Goal: Task Accomplishment & Management: Use online tool/utility

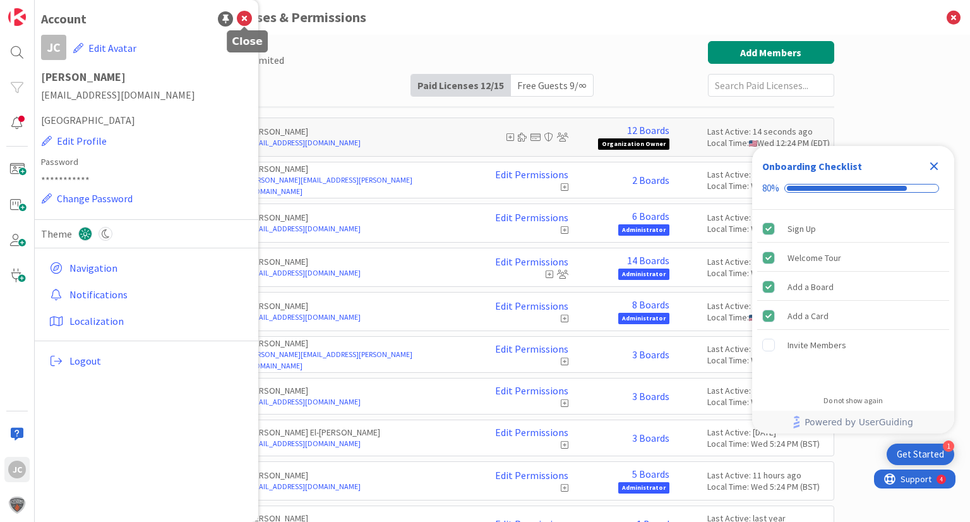
click at [245, 18] on icon at bounding box center [244, 18] width 15 height 15
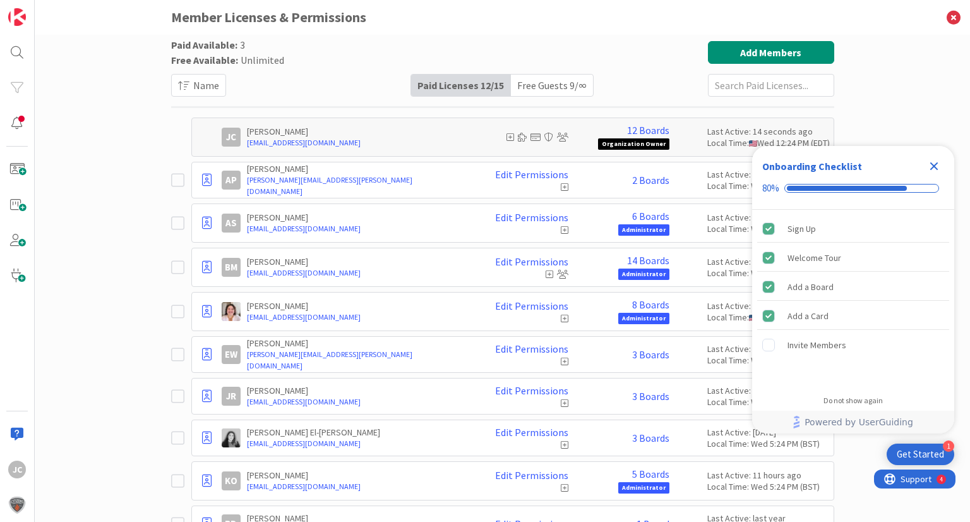
click at [938, 162] on icon "Close Checklist" at bounding box center [933, 165] width 15 height 15
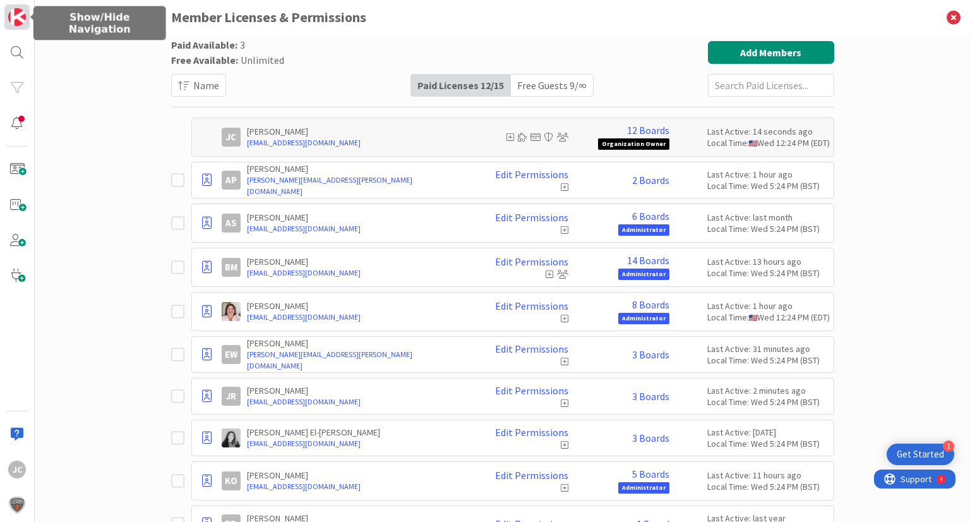
click at [20, 10] on img at bounding box center [17, 17] width 18 height 18
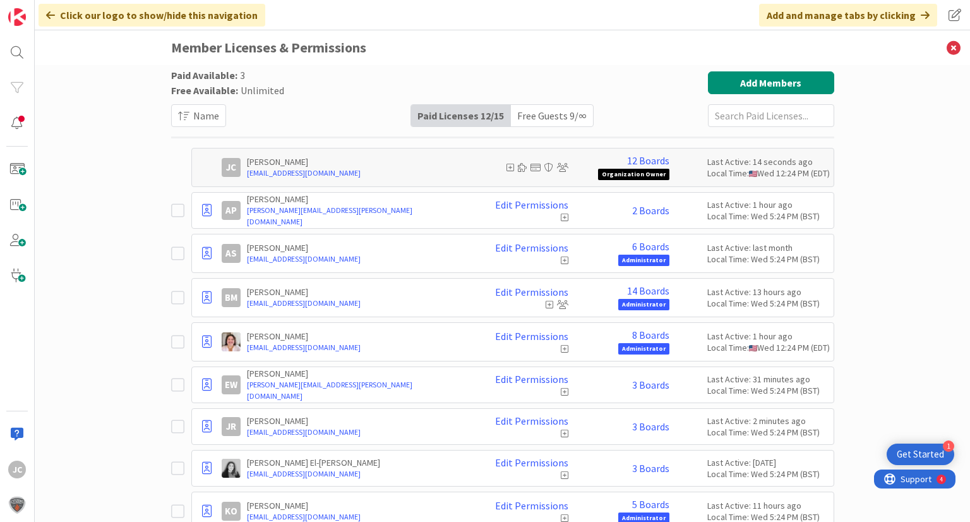
click at [929, 13] on div "Add and manage tabs by clicking" at bounding box center [848, 15] width 178 height 23
click at [16, 505] on img at bounding box center [17, 505] width 18 height 18
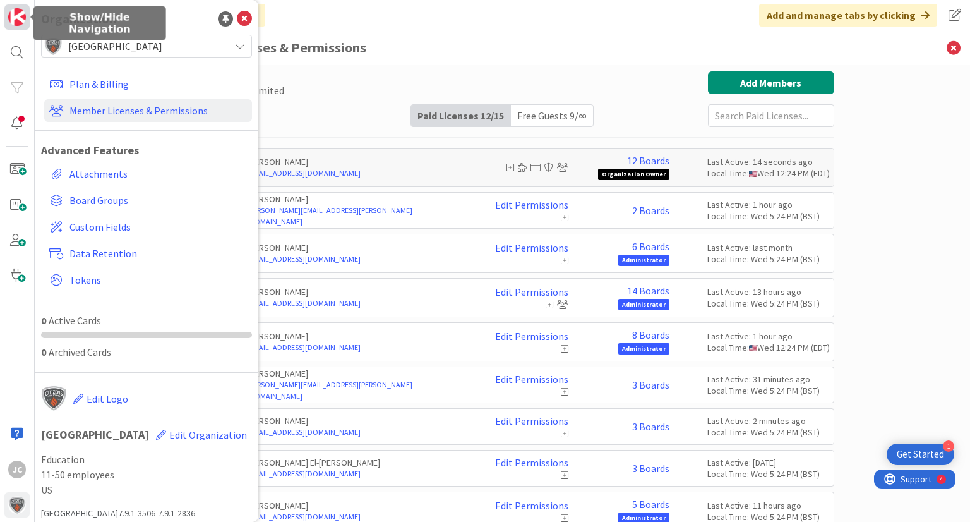
click at [16, 13] on img at bounding box center [17, 17] width 18 height 18
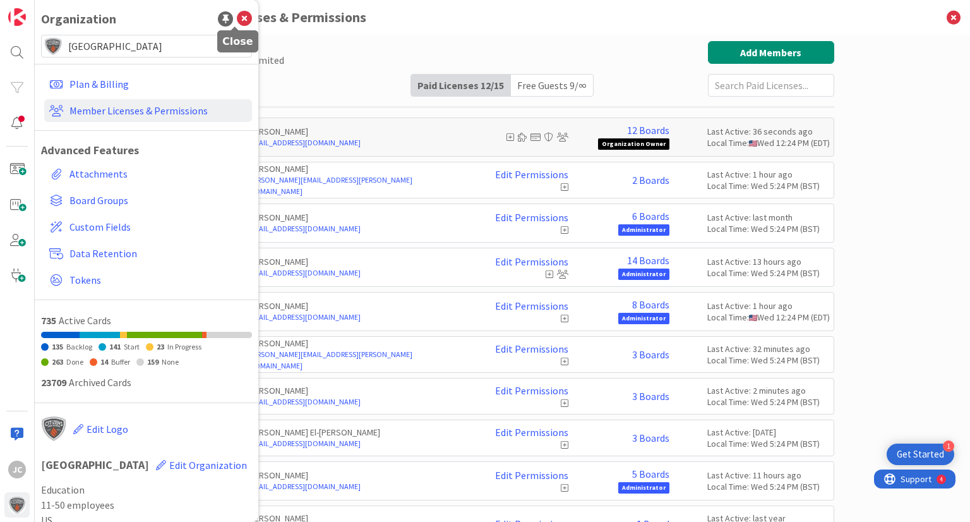
click at [237, 21] on icon at bounding box center [244, 18] width 15 height 15
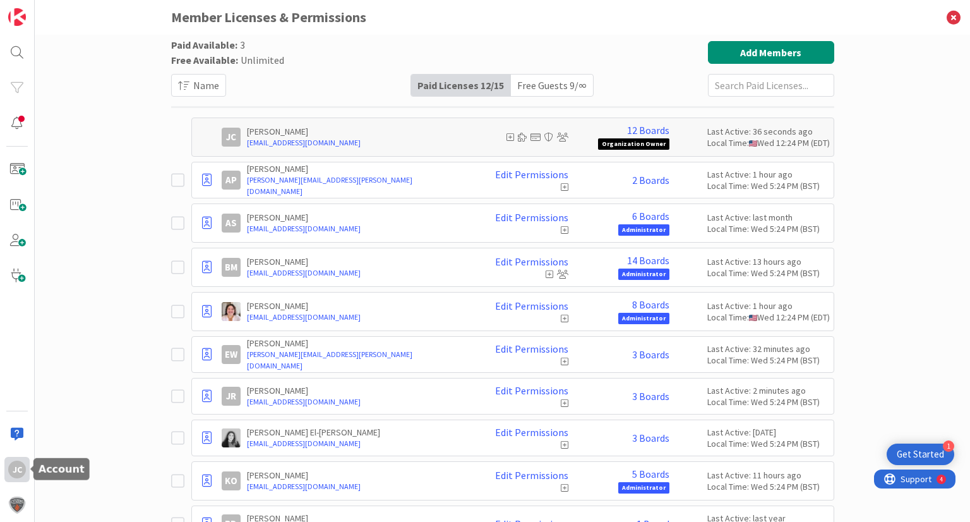
click at [18, 468] on div "JC" at bounding box center [17, 469] width 18 height 18
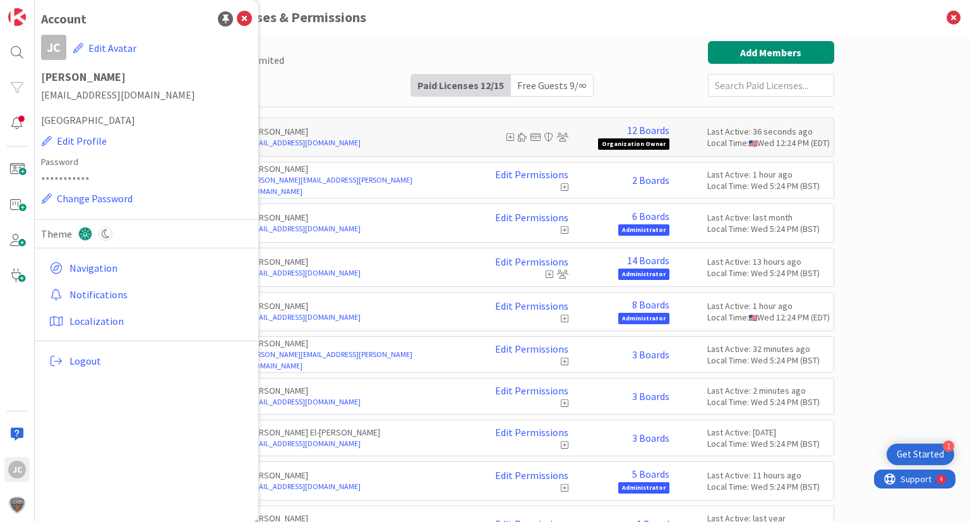
click at [364, 23] on h3 "Member Licenses & Permissions" at bounding box center [502, 17] width 663 height 35
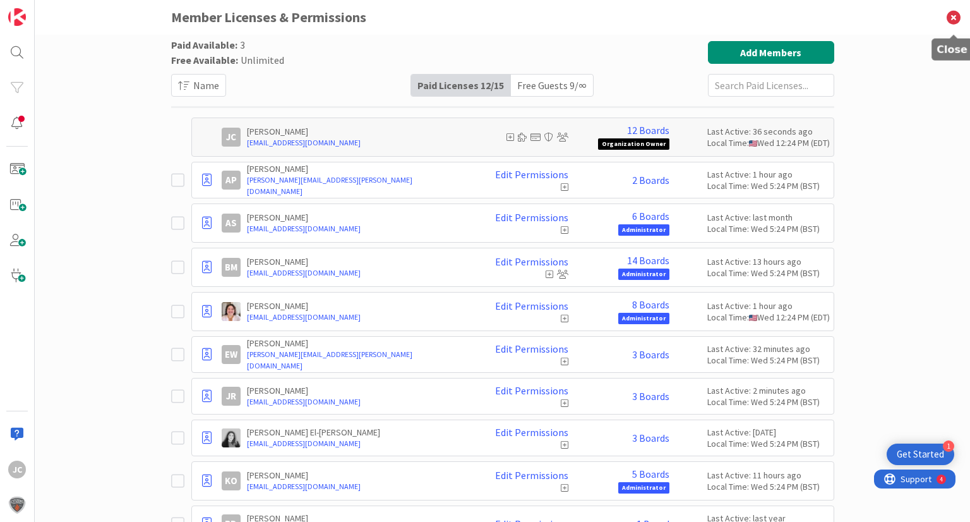
click at [953, 16] on icon at bounding box center [953, 17] width 33 height 35
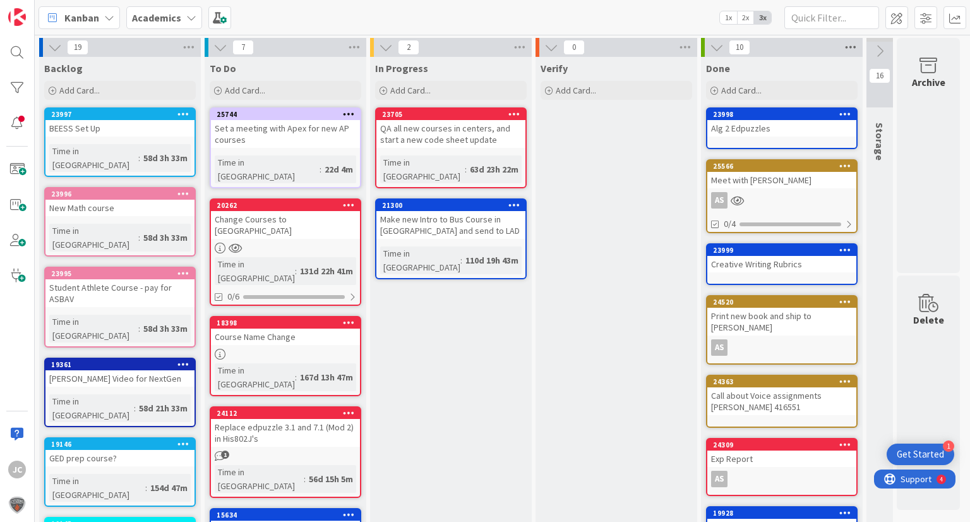
click at [852, 49] on icon at bounding box center [850, 47] width 16 height 19
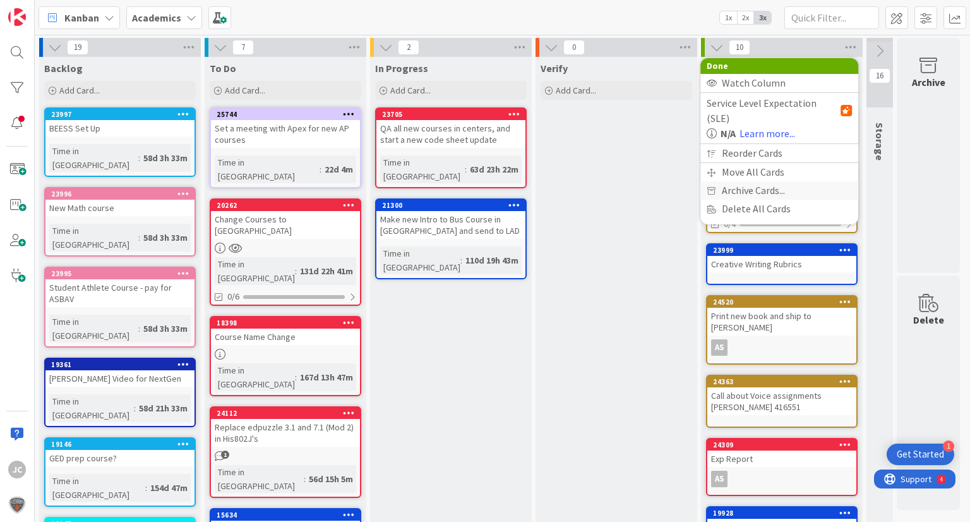
click at [795, 181] on div "Archive Cards..." at bounding box center [779, 190] width 158 height 18
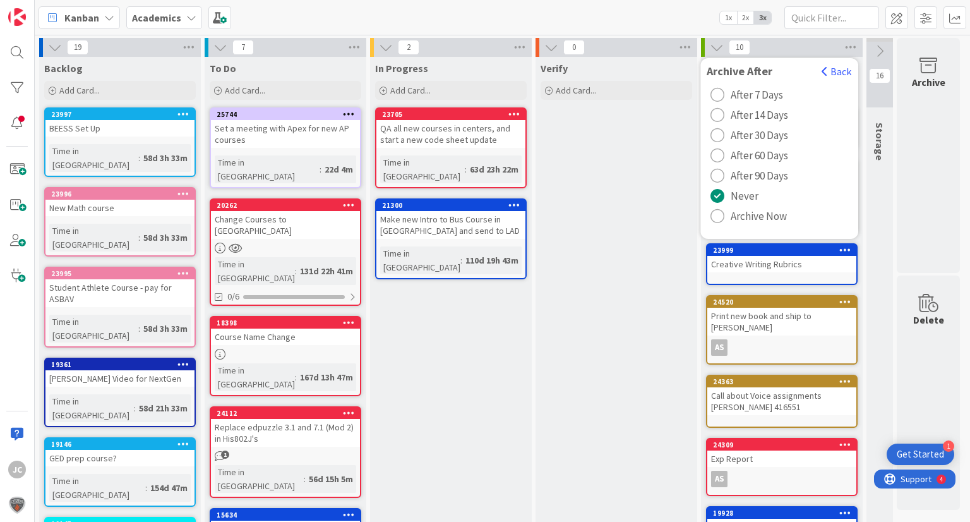
click at [758, 177] on span "After 90 Days" at bounding box center [759, 175] width 57 height 19
click at [842, 75] on button "Back" at bounding box center [836, 71] width 31 height 14
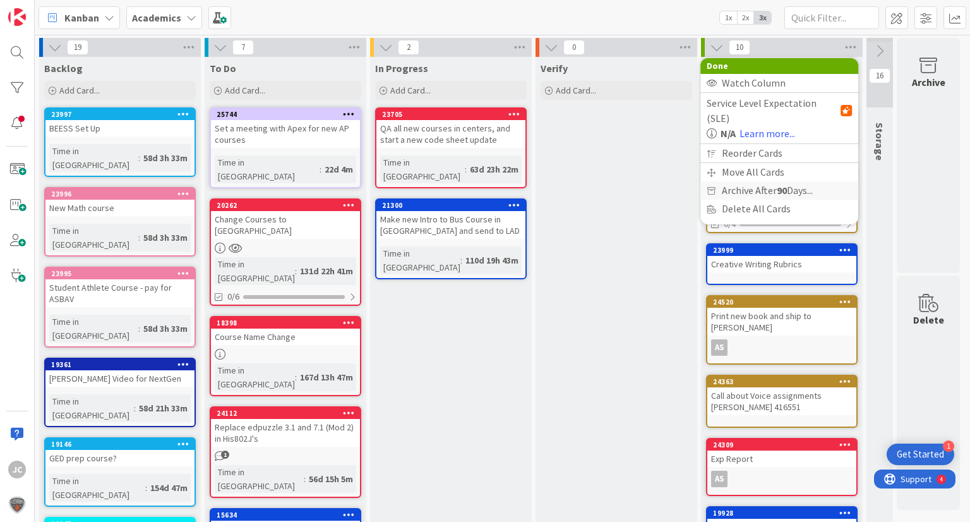
click at [808, 181] on span "Archive After 90 Days..." at bounding box center [767, 190] width 91 height 18
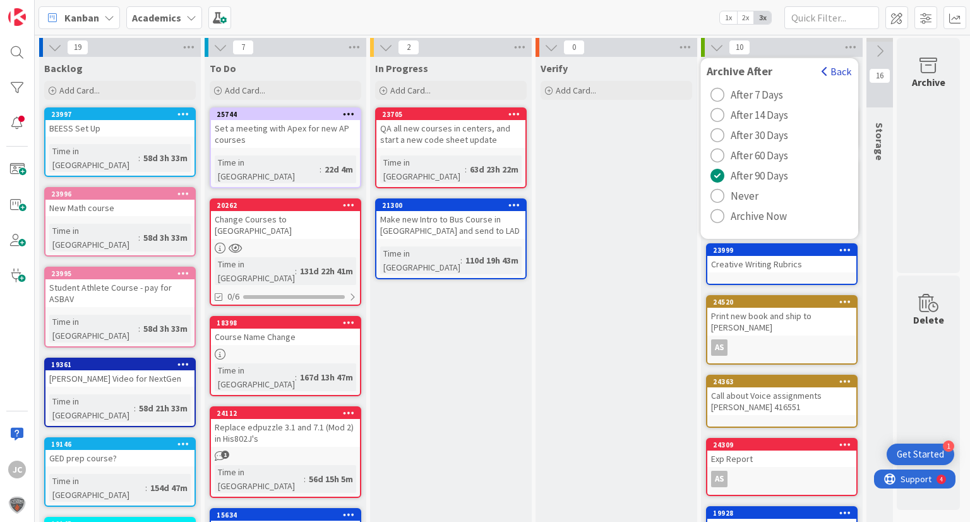
click at [849, 68] on button "Back" at bounding box center [836, 71] width 31 height 14
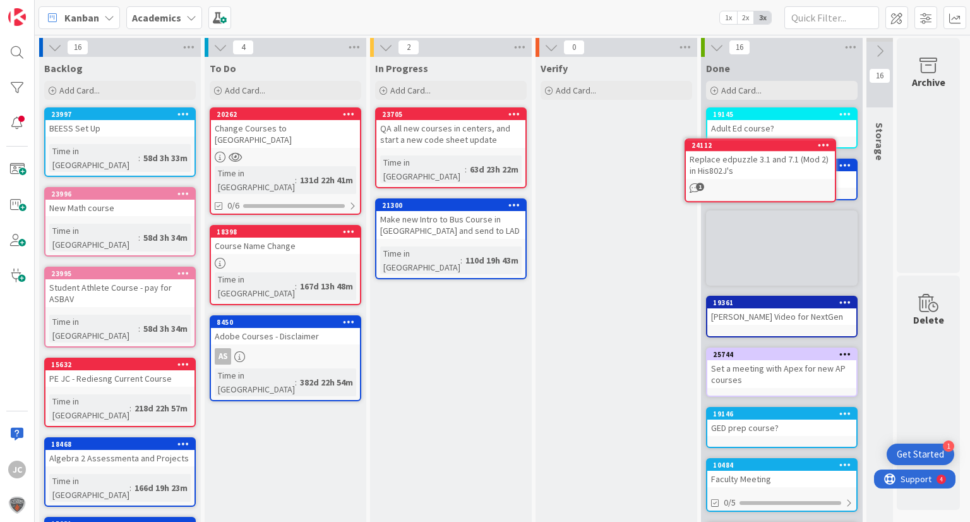
scroll to position [0, 4]
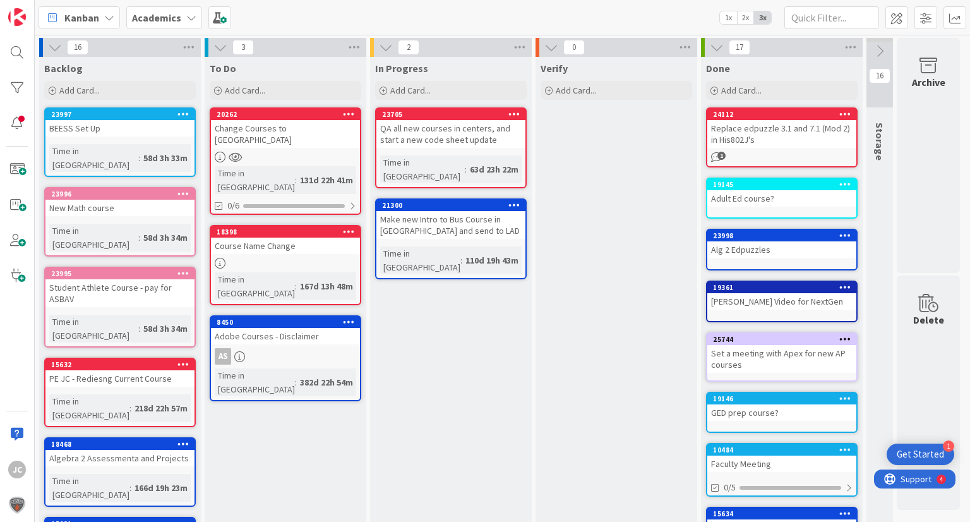
click at [110, 200] on div "New Math course" at bounding box center [119, 208] width 149 height 16
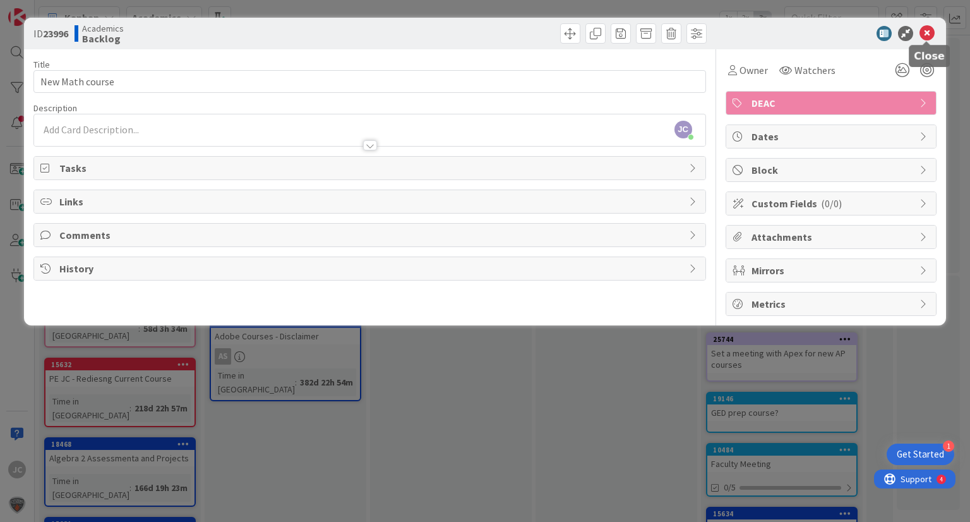
click at [921, 33] on icon at bounding box center [926, 33] width 15 height 15
